Goal: Task Accomplishment & Management: Manage account settings

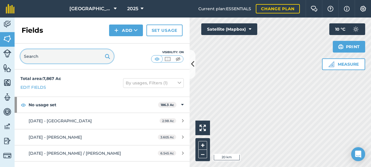
click at [68, 54] on input "text" at bounding box center [66, 56] width 93 height 14
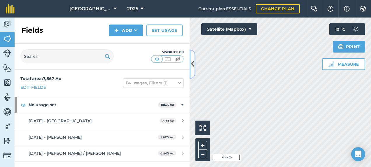
click at [194, 61] on icon at bounding box center [192, 64] width 3 height 10
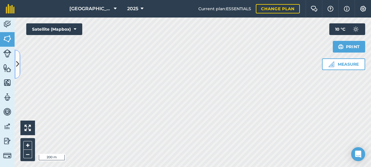
click at [17, 60] on icon at bounding box center [17, 64] width 3 height 10
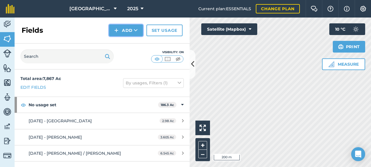
click at [130, 32] on button "Add" at bounding box center [126, 31] width 34 height 12
click at [121, 43] on link "Draw" at bounding box center [126, 43] width 32 height 13
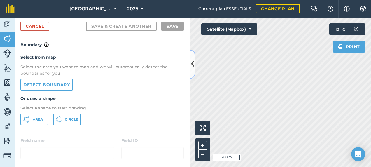
click at [194, 60] on icon at bounding box center [192, 64] width 3 height 10
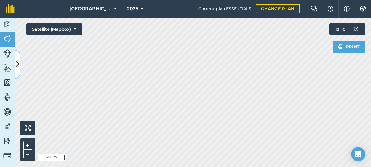
click at [18, 59] on icon at bounding box center [17, 64] width 3 height 10
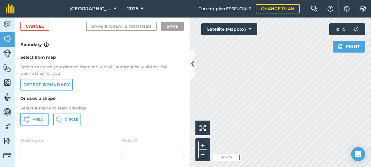
click at [36, 120] on span "Area" at bounding box center [38, 119] width 10 height 5
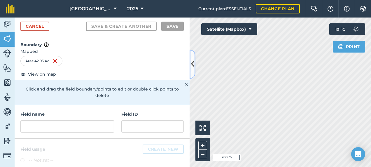
click at [190, 68] on button at bounding box center [193, 64] width 6 height 29
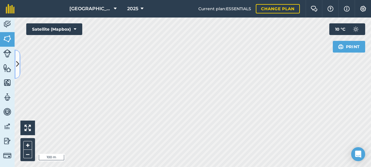
click at [17, 66] on icon at bounding box center [17, 64] width 3 height 10
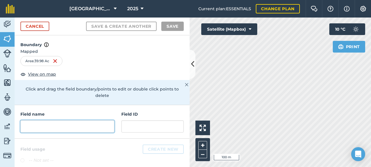
click at [48, 122] on input "text" at bounding box center [67, 126] width 94 height 12
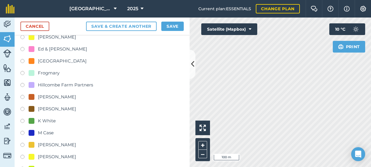
scroll to position [204, 0]
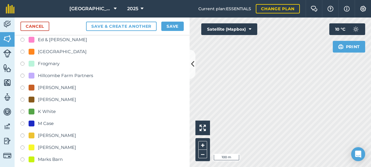
type input "[DATE] - Frogmary"
click at [23, 64] on label at bounding box center [24, 65] width 8 height 6
radio input "true"
click at [169, 27] on button "Save" at bounding box center [172, 26] width 22 height 9
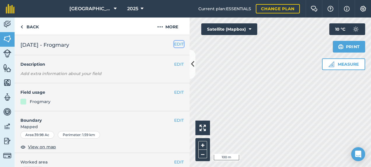
click at [174, 44] on button "EDIT" at bounding box center [179, 44] width 10 height 6
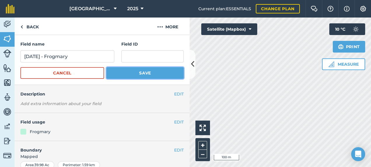
click at [129, 71] on button "Save" at bounding box center [145, 73] width 77 height 12
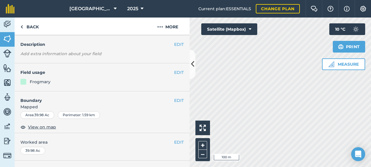
scroll to position [29, 0]
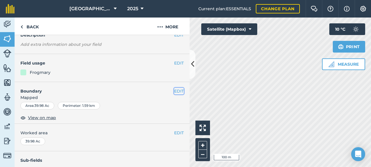
click at [174, 89] on button "EDIT" at bounding box center [179, 91] width 10 height 6
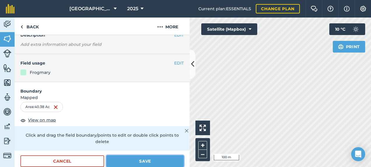
click at [130, 157] on button "Save" at bounding box center [145, 161] width 77 height 12
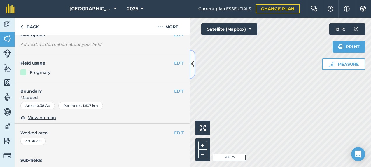
click at [193, 68] on icon at bounding box center [192, 64] width 3 height 10
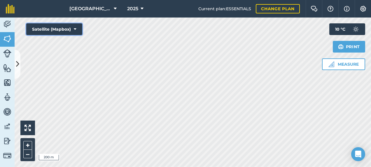
click at [60, 28] on button "Satellite (Mapbox)" at bounding box center [54, 29] width 56 height 12
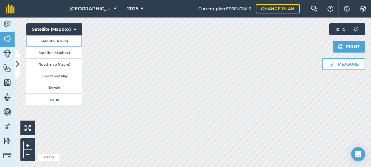
click at [59, 44] on button "Satellite (Azure)" at bounding box center [54, 41] width 56 height 12
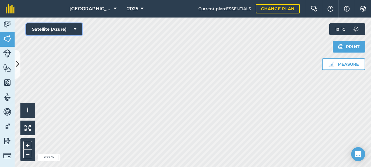
click at [66, 27] on button "Satellite (Azure)" at bounding box center [54, 29] width 56 height 12
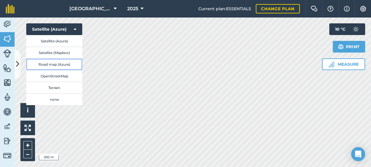
click at [51, 63] on button "Road map (Azure)" at bounding box center [54, 64] width 56 height 12
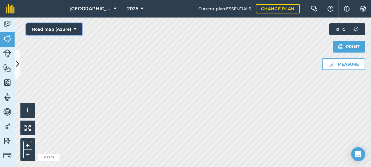
click at [72, 27] on button "Road map (Azure)" at bounding box center [54, 29] width 56 height 12
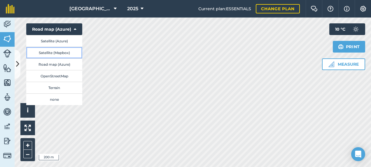
click at [54, 55] on button "Satellite (Mapbox)" at bounding box center [54, 53] width 56 height 12
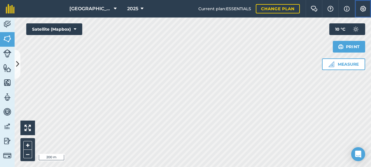
click at [364, 8] on img at bounding box center [363, 9] width 7 height 6
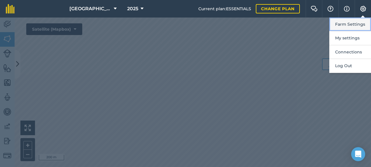
click at [348, 24] on button "Farm Settings" at bounding box center [351, 25] width 42 height 14
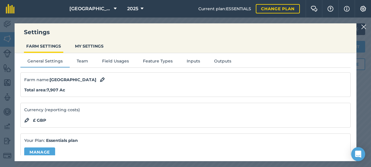
scroll to position [0, 0]
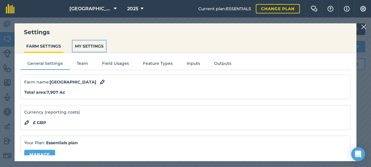
click at [84, 45] on button "MY SETTINGS" at bounding box center [89, 46] width 33 height 11
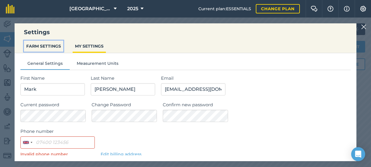
click at [39, 43] on button "FARM SETTINGS" at bounding box center [43, 46] width 39 height 11
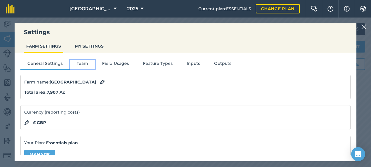
click at [88, 62] on button "Team" at bounding box center [82, 64] width 25 height 9
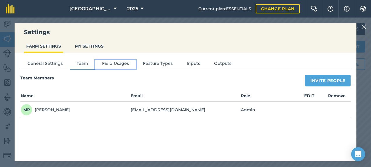
click at [116, 62] on button "Field Usages" at bounding box center [115, 64] width 41 height 9
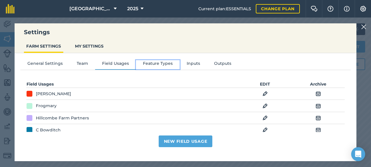
click at [162, 64] on button "Feature Types" at bounding box center [158, 64] width 44 height 9
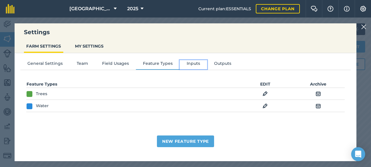
click at [196, 61] on button "Inputs" at bounding box center [193, 64] width 27 height 9
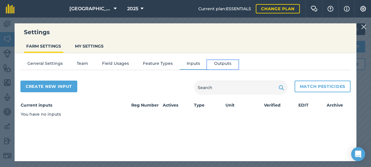
click at [223, 61] on button "Outputs" at bounding box center [222, 64] width 31 height 9
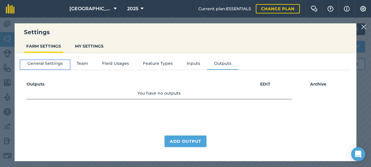
click at [51, 61] on button "General Settings" at bounding box center [44, 64] width 49 height 9
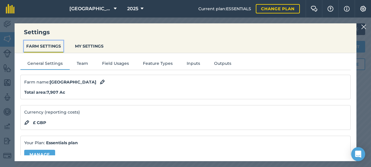
click at [36, 47] on button "FARM SETTINGS" at bounding box center [43, 46] width 39 height 11
click at [365, 25] on img at bounding box center [363, 26] width 5 height 7
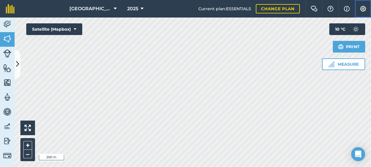
click at [362, 9] on img at bounding box center [363, 9] width 7 height 6
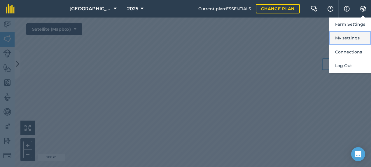
click at [345, 36] on button "My settings" at bounding box center [351, 38] width 42 height 14
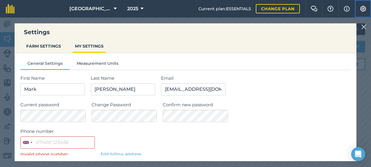
click at [365, 9] on img at bounding box center [363, 9] width 7 height 6
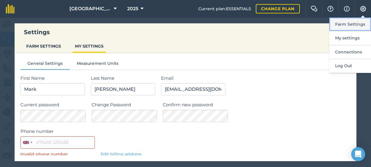
click at [351, 23] on button "Farm Settings" at bounding box center [351, 25] width 42 height 14
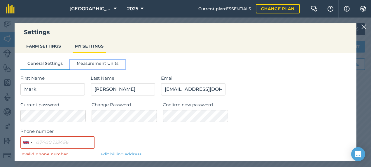
click at [88, 66] on button "Measurement Units" at bounding box center [98, 64] width 56 height 9
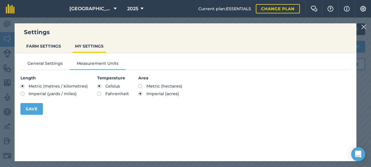
click at [139, 86] on label "Metric (hectares)" at bounding box center [160, 86] width 44 height 4
radio input "true"
radio input "false"
click at [34, 108] on button "Save" at bounding box center [31, 109] width 22 height 12
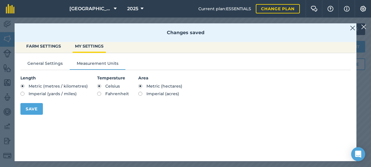
click at [350, 28] on div "Changes saved" at bounding box center [186, 32] width 342 height 19
click at [352, 28] on img at bounding box center [352, 28] width 5 height 7
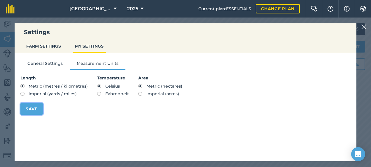
click at [34, 107] on button "Save" at bounding box center [31, 109] width 22 height 12
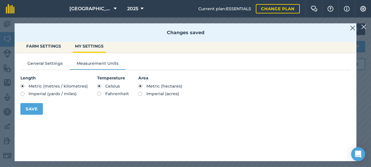
click at [353, 27] on img at bounding box center [352, 28] width 5 height 7
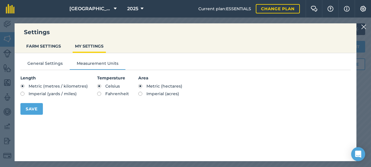
click at [365, 27] on img at bounding box center [363, 26] width 5 height 7
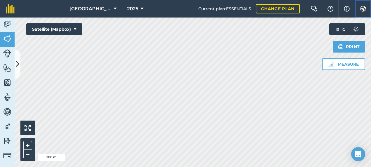
click at [361, 9] on img at bounding box center [363, 9] width 7 height 6
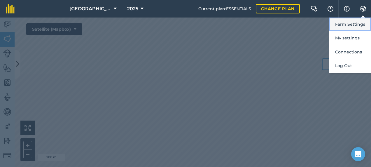
click at [351, 23] on button "Farm Settings" at bounding box center [351, 25] width 42 height 14
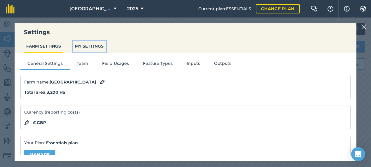
click at [89, 47] on button "MY SETTINGS" at bounding box center [89, 46] width 33 height 11
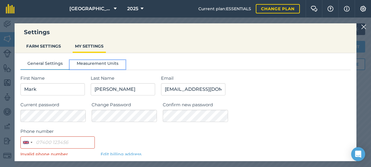
click at [95, 67] on button "Measurement Units" at bounding box center [98, 64] width 56 height 9
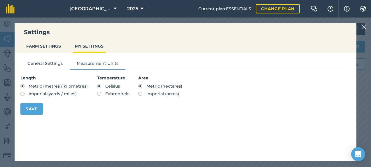
click at [138, 93] on label "Imperial (acres)" at bounding box center [160, 94] width 44 height 4
radio input "true"
radio input "false"
drag, startPoint x: 19, startPoint y: 108, endPoint x: 35, endPoint y: 110, distance: 16.5
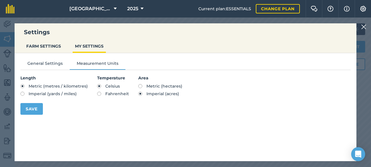
click at [21, 109] on div "General Settings Measurement Units Length Metric (metres / kilometres) Imperial…" at bounding box center [186, 85] width 342 height 64
click at [35, 110] on button "Save" at bounding box center [31, 109] width 22 height 12
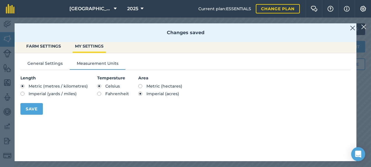
click at [366, 29] on img at bounding box center [363, 26] width 5 height 7
